Goal: Task Accomplishment & Management: Manage account settings

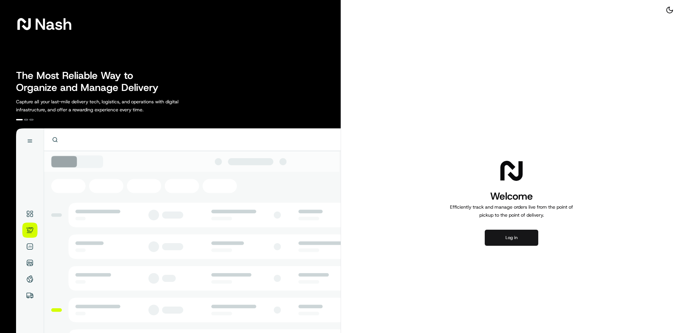
click at [512, 233] on button "Log in" at bounding box center [512, 238] width 54 height 16
